Goal: Information Seeking & Learning: Learn about a topic

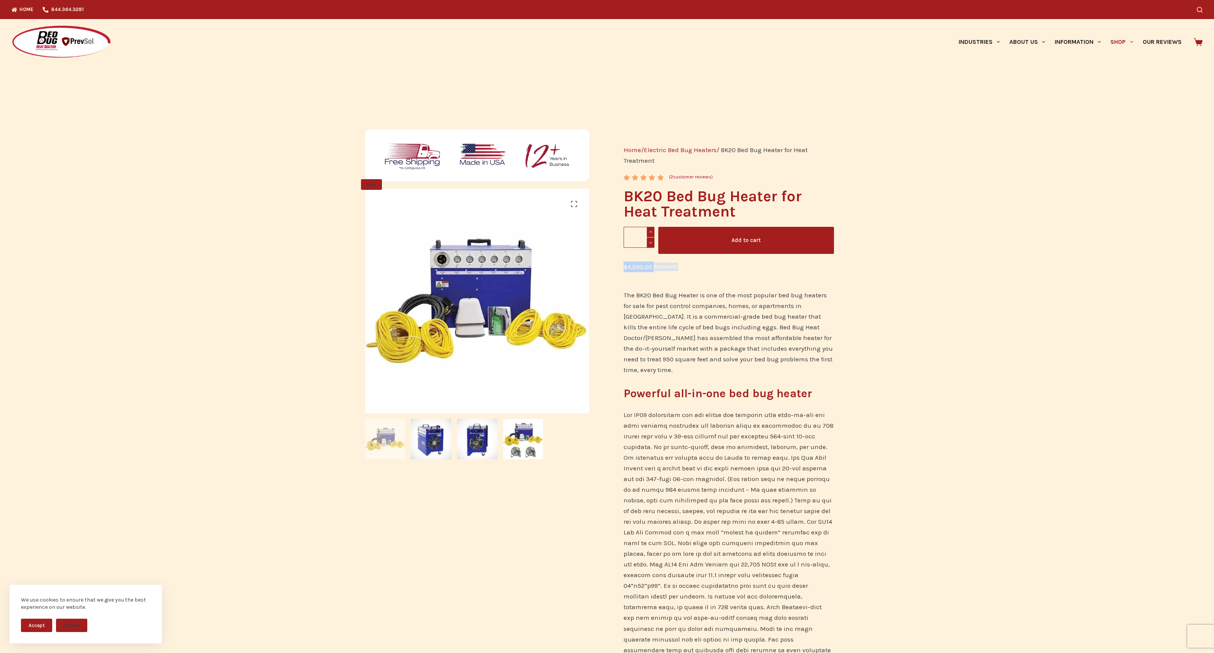
drag, startPoint x: 617, startPoint y: 268, endPoint x: 682, endPoint y: 268, distance: 64.4
click at [682, 268] on div "Home / Electric Bed Bug Heaters / BK20 Bed Bug Heater for Heat Treatment Rated …" at bounding box center [729, 511] width 248 height 772
click at [697, 327] on p "The BK20 Bed Bug Heater is one of the most popular bed bug heaters for sale for…" at bounding box center [729, 332] width 210 height 85
click at [436, 431] on img at bounding box center [431, 439] width 40 height 40
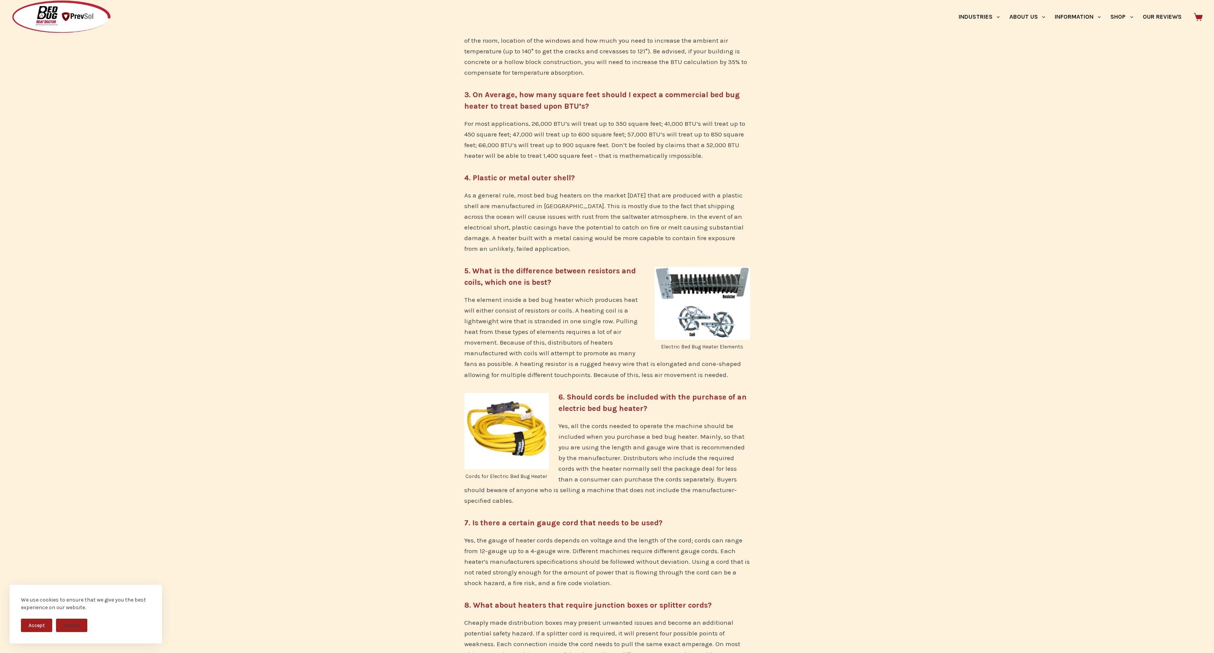
scroll to position [595, 0]
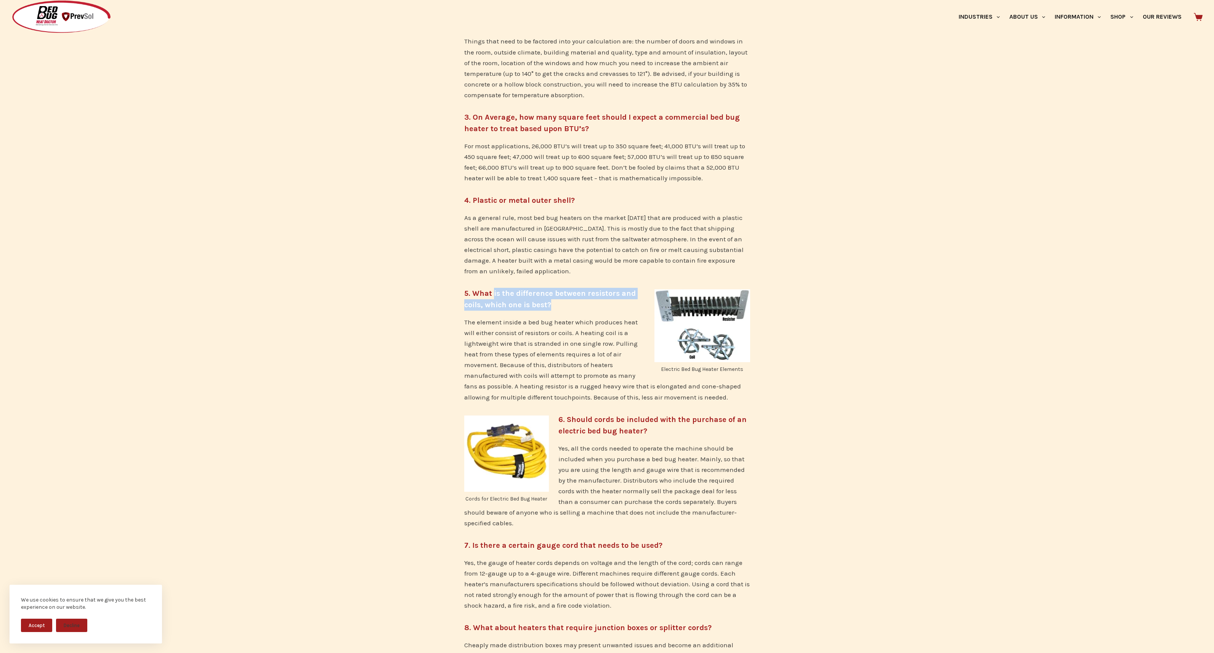
drag, startPoint x: 494, startPoint y: 291, endPoint x: 611, endPoint y: 310, distance: 118.2
click at [608, 305] on h5 "5. What is the difference between resistors and coils, which one is best?" at bounding box center [607, 299] width 286 height 23
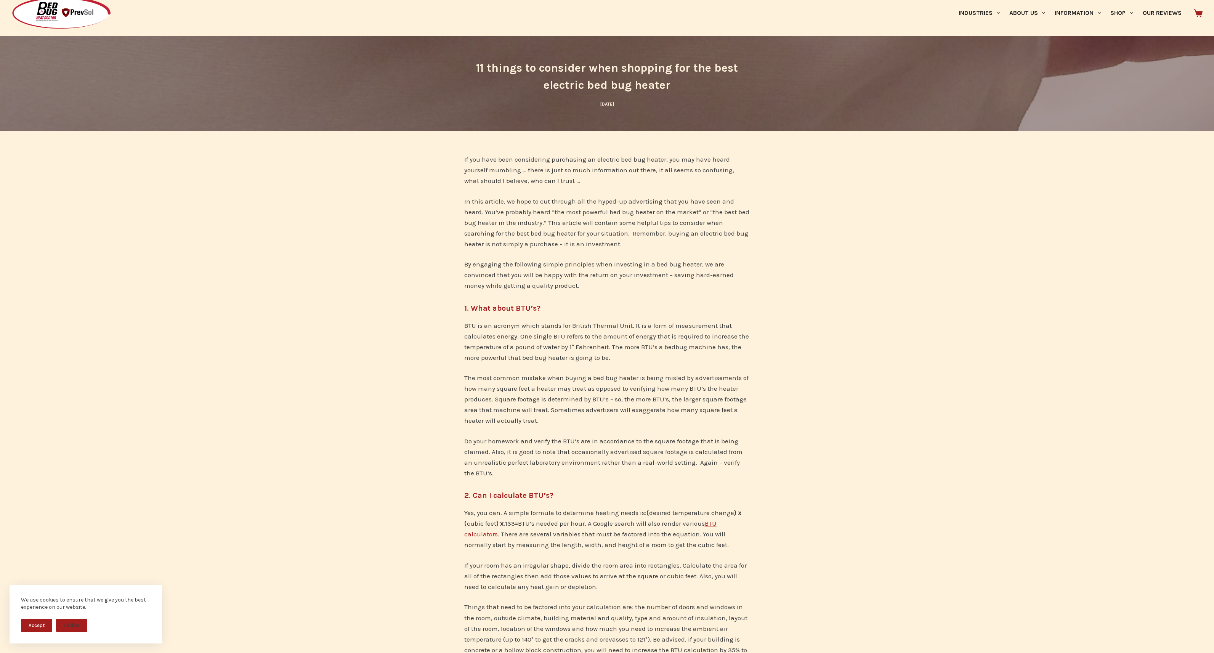
scroll to position [0, 0]
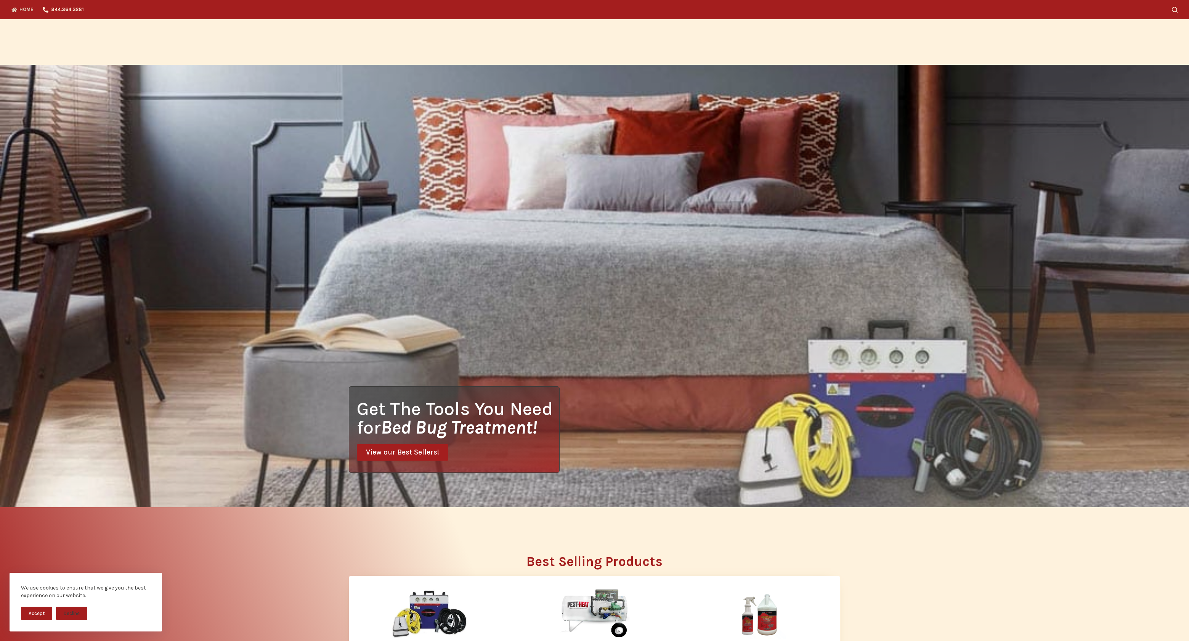
scroll to position [274, 0]
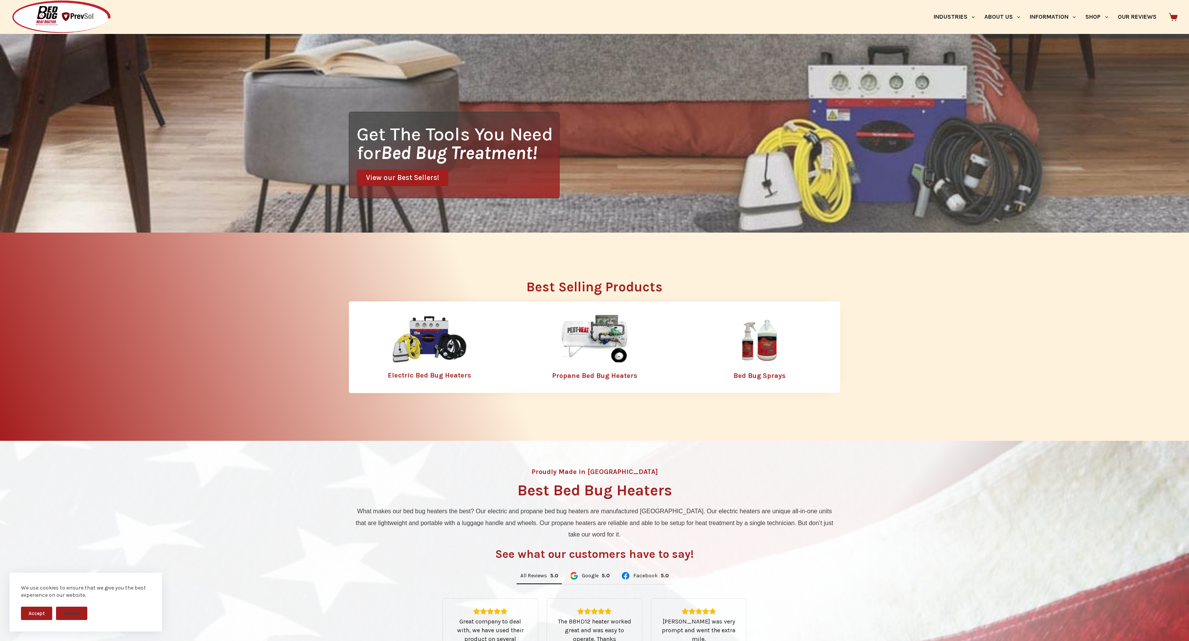
click at [435, 327] on img at bounding box center [429, 339] width 76 height 49
